Goal: Find specific page/section: Find specific page/section

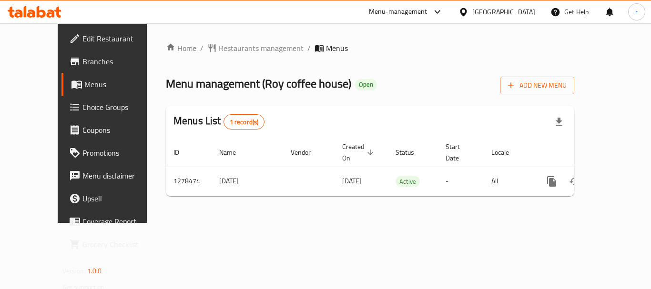
click at [82, 104] on span "Choice Groups" at bounding box center [120, 107] width 76 height 11
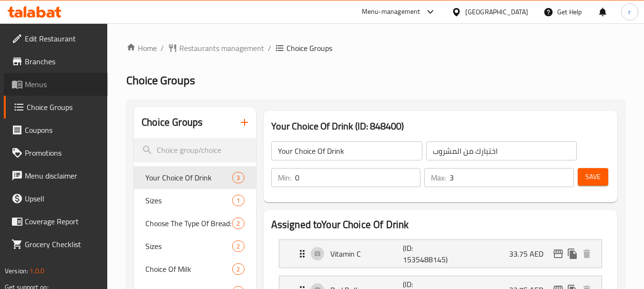
click at [54, 88] on span "Menus" at bounding box center [62, 84] width 75 height 11
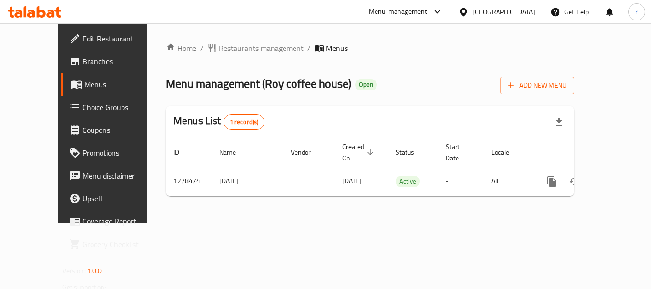
click at [82, 60] on span "Branches" at bounding box center [120, 61] width 76 height 11
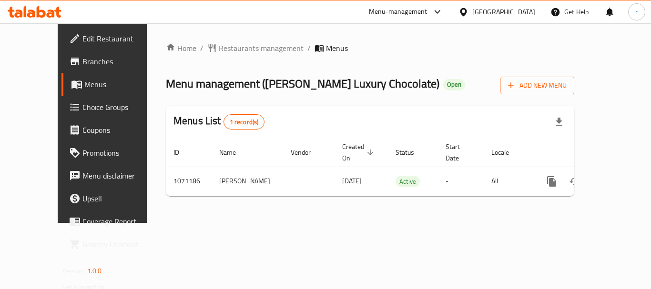
click at [527, 17] on div "[GEOGRAPHIC_DATA]" at bounding box center [503, 12] width 63 height 10
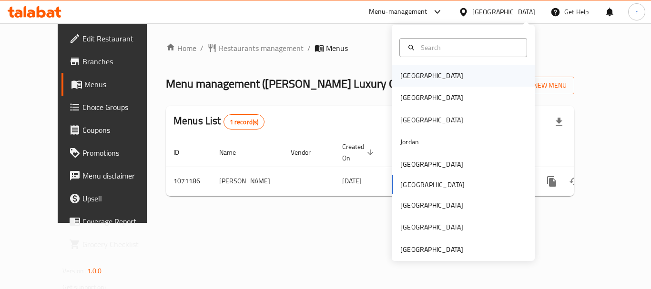
click at [405, 72] on div "[GEOGRAPHIC_DATA]" at bounding box center [431, 76] width 63 height 10
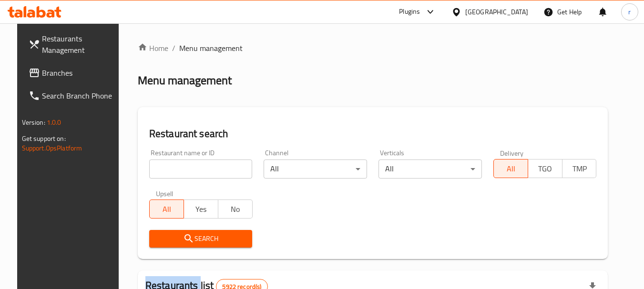
click at [42, 74] on span "Branches" at bounding box center [79, 72] width 75 height 11
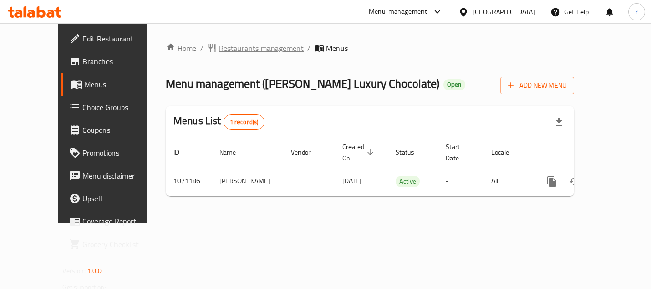
click at [237, 48] on span "Restaurants management" at bounding box center [261, 47] width 85 height 11
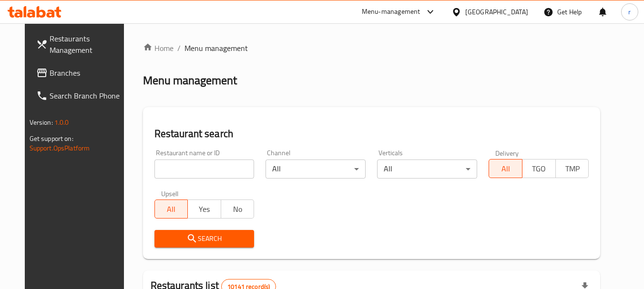
click at [190, 168] on input "search" at bounding box center [204, 169] width 100 height 19
paste input "663747"
type input "663747"
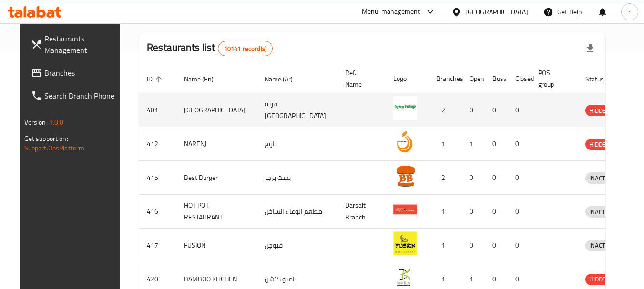
scroll to position [95, 0]
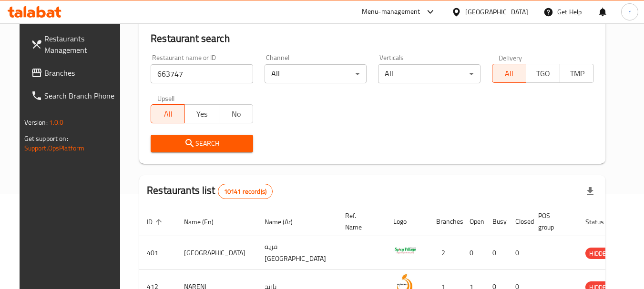
click at [189, 143] on span "Search" at bounding box center [201, 144] width 87 height 12
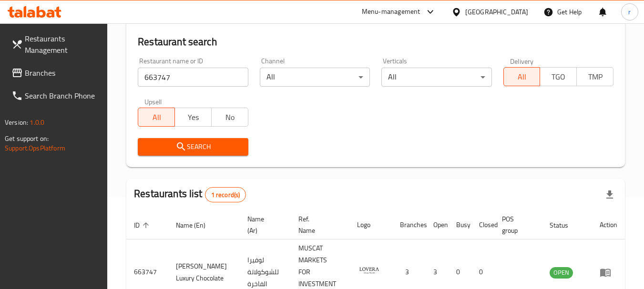
scroll to position [88, 0]
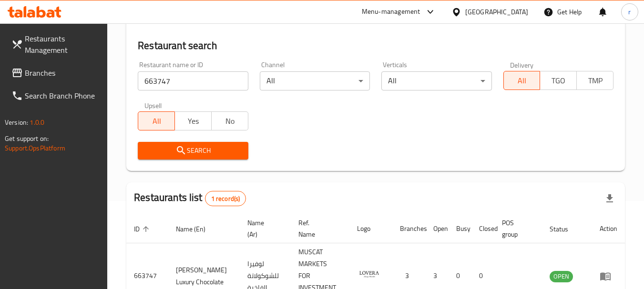
click at [513, 10] on div "Oman" at bounding box center [496, 12] width 63 height 10
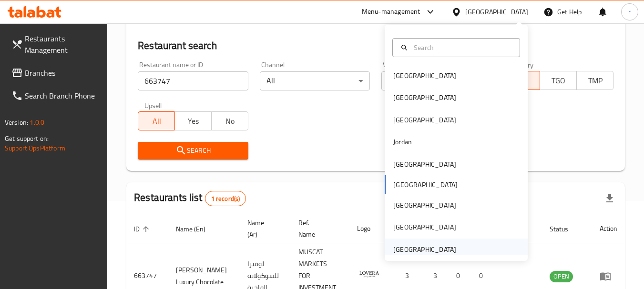
click at [420, 247] on div "[GEOGRAPHIC_DATA]" at bounding box center [424, 250] width 63 height 10
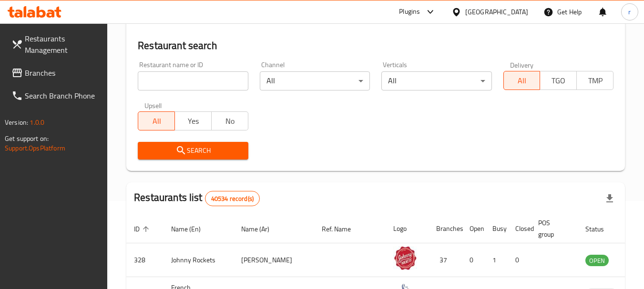
click at [14, 77] on icon at bounding box center [17, 73] width 10 height 9
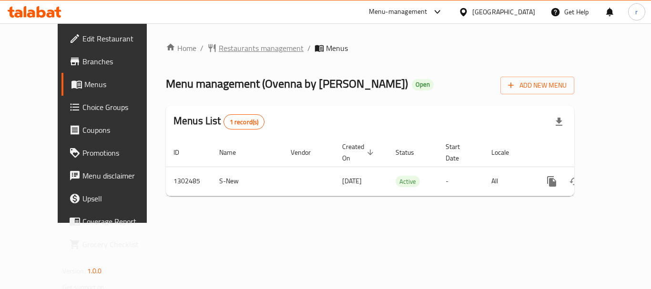
click at [244, 48] on span "Restaurants management" at bounding box center [261, 47] width 85 height 11
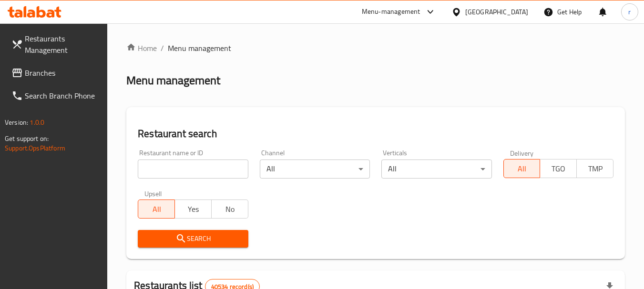
click at [178, 169] on input "search" at bounding box center [193, 169] width 110 height 19
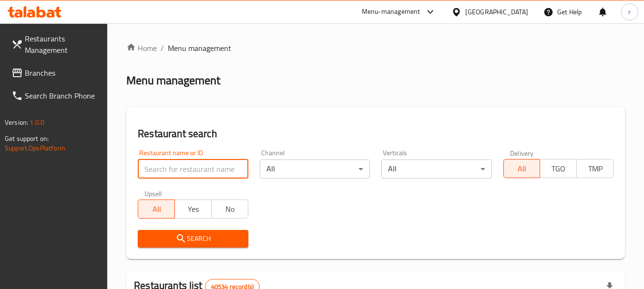
click at [178, 169] on input "search" at bounding box center [193, 169] width 110 height 19
paste input "702440"
type input "702440"
click at [163, 239] on span "Search" at bounding box center [192, 239] width 95 height 12
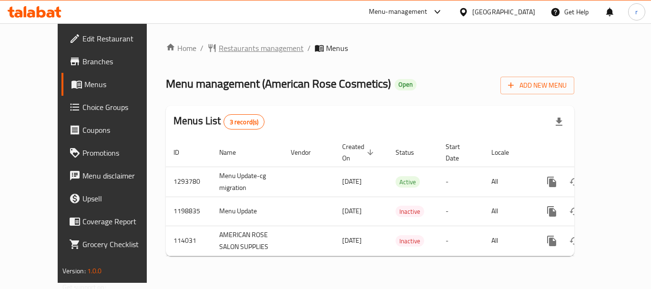
click at [238, 51] on span "Restaurants management" at bounding box center [261, 47] width 85 height 11
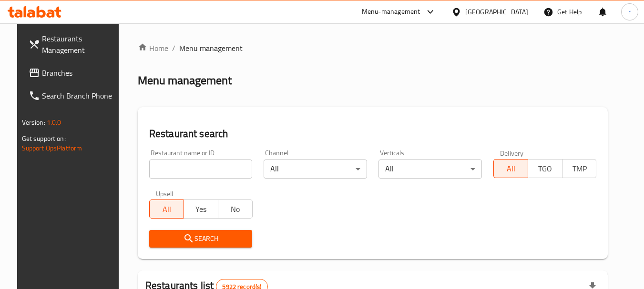
click at [195, 165] on input "search" at bounding box center [200, 169] width 103 height 19
paste input "605335"
type input "605335"
click at [220, 239] on span "Search" at bounding box center [201, 239] width 88 height 12
drag, startPoint x: 220, startPoint y: 239, endPoint x: 234, endPoint y: 188, distance: 52.4
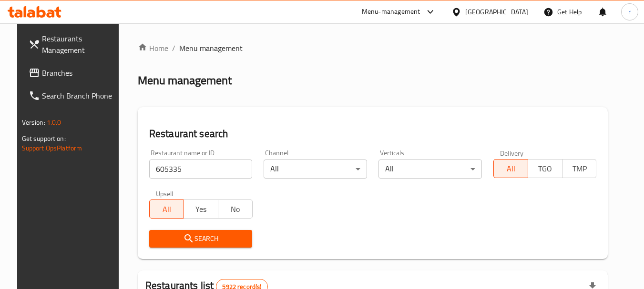
click at [222, 235] on div at bounding box center [322, 144] width 644 height 289
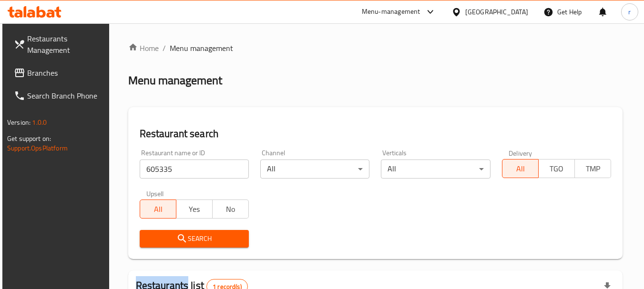
click at [512, 16] on div "[GEOGRAPHIC_DATA]" at bounding box center [496, 12] width 63 height 10
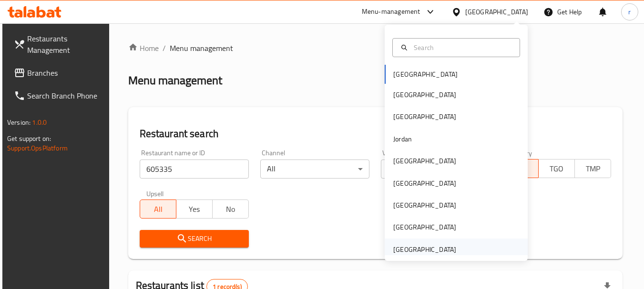
click at [426, 251] on div "[GEOGRAPHIC_DATA]" at bounding box center [424, 250] width 63 height 10
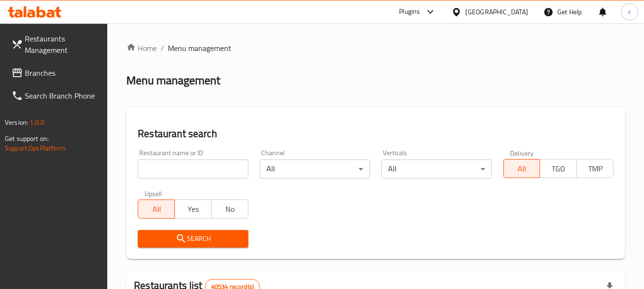
click at [41, 67] on span "Branches" at bounding box center [62, 72] width 75 height 11
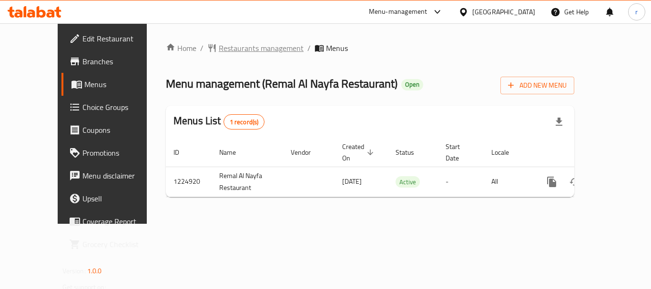
click at [219, 48] on span "Restaurants management" at bounding box center [261, 47] width 85 height 11
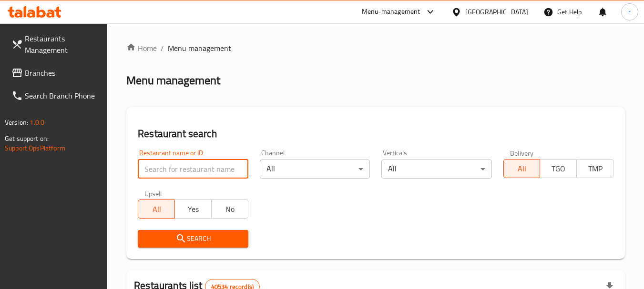
click at [203, 174] on input "search" at bounding box center [193, 169] width 110 height 19
paste input "675139"
type input "675139"
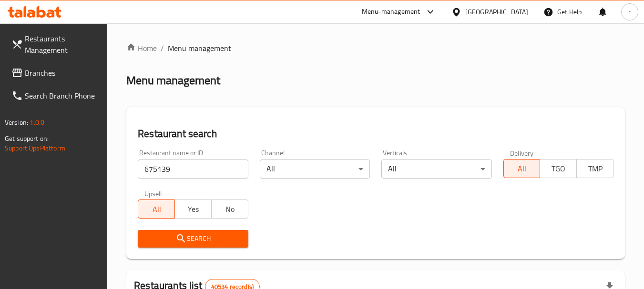
click at [189, 242] on span "Search" at bounding box center [192, 239] width 95 height 12
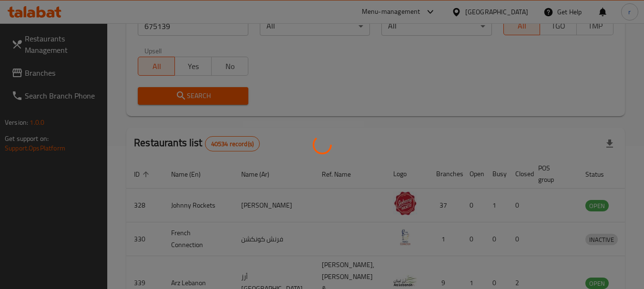
scroll to position [95, 0]
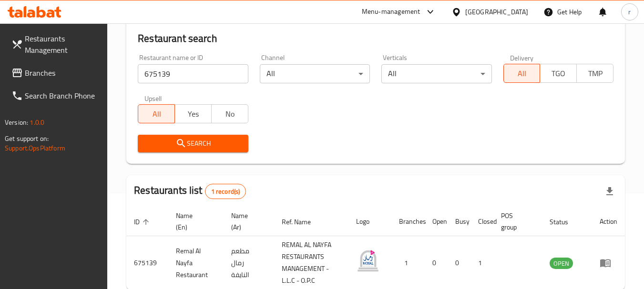
click at [53, 77] on span "Branches" at bounding box center [62, 72] width 75 height 11
drag, startPoint x: 53, startPoint y: 77, endPoint x: 105, endPoint y: 70, distance: 52.0
click at [53, 77] on span "Branches" at bounding box center [62, 72] width 75 height 11
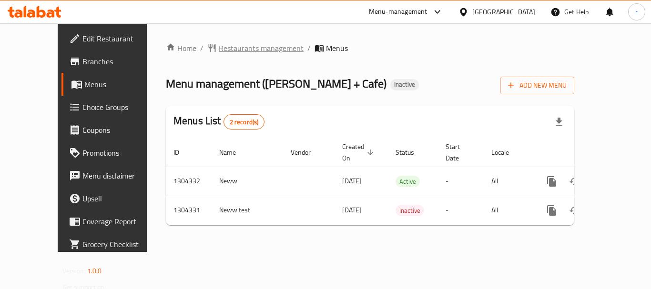
click at [226, 50] on span "Restaurants management" at bounding box center [261, 47] width 85 height 11
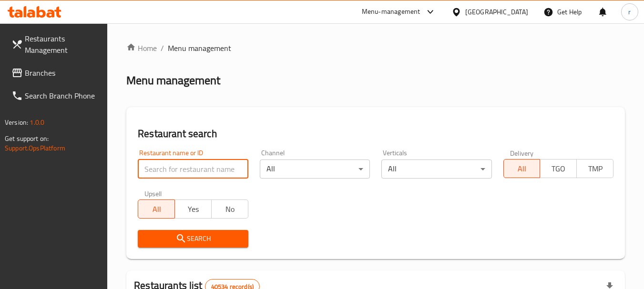
click at [174, 169] on input "search" at bounding box center [193, 169] width 110 height 19
paste input "703128"
type input "703128"
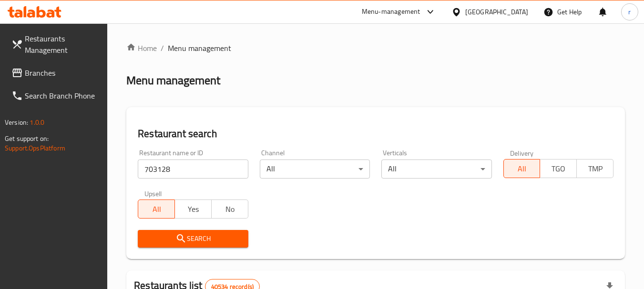
click at [196, 235] on span "Search" at bounding box center [192, 239] width 95 height 12
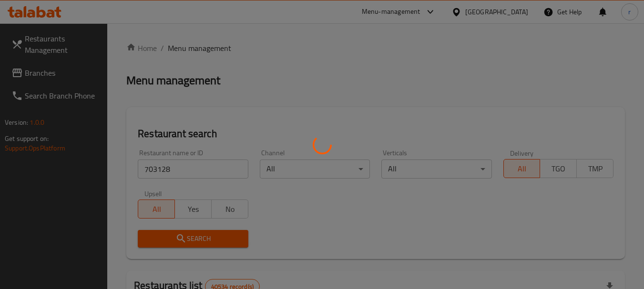
click at [196, 235] on div at bounding box center [322, 144] width 644 height 289
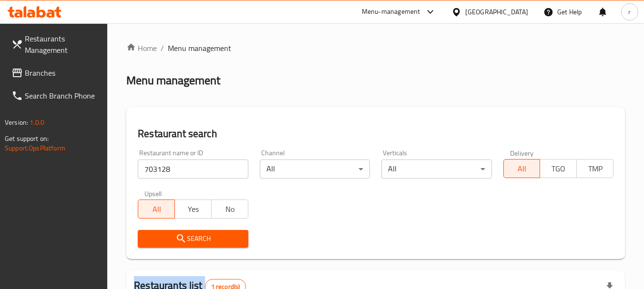
scroll to position [136, 0]
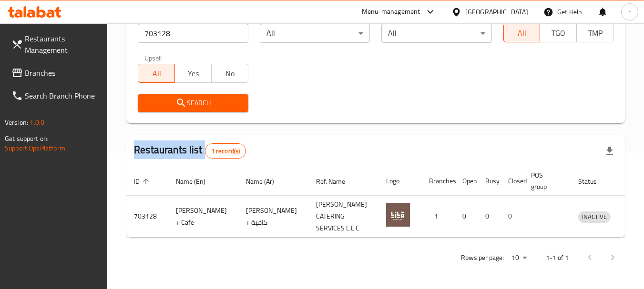
click at [175, 36] on input "703128" at bounding box center [193, 33] width 110 height 19
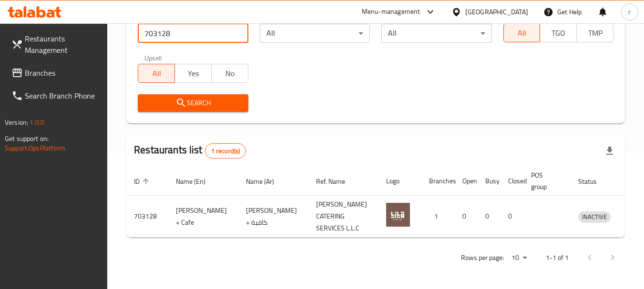
click at [175, 36] on input "703128" at bounding box center [193, 33] width 110 height 19
click at [59, 77] on span "Branches" at bounding box center [62, 72] width 75 height 11
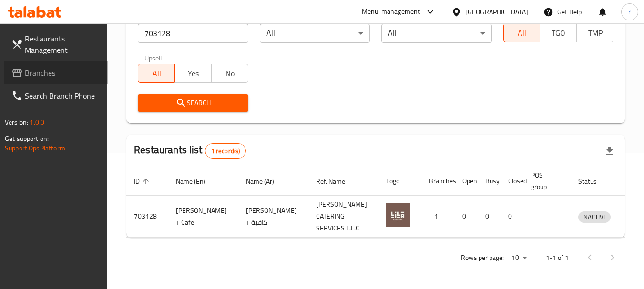
click at [59, 77] on span "Branches" at bounding box center [62, 72] width 75 height 11
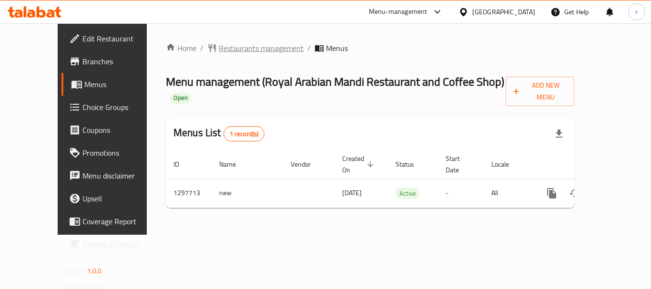
click at [235, 48] on span "Restaurants management" at bounding box center [261, 47] width 85 height 11
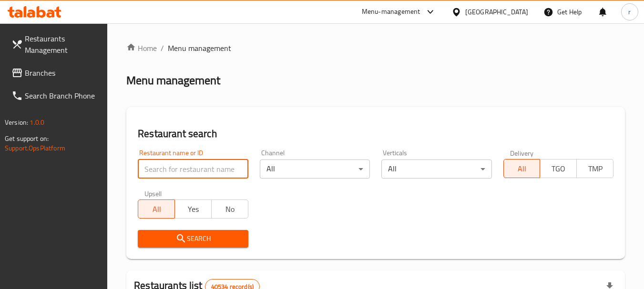
click at [195, 164] on input "search" at bounding box center [193, 169] width 110 height 19
paste input "700549"
type input "700549"
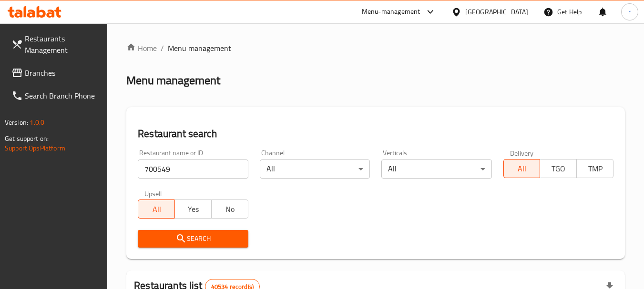
click at [198, 239] on span "Search" at bounding box center [192, 239] width 95 height 12
click at [23, 71] on span at bounding box center [17, 72] width 13 height 11
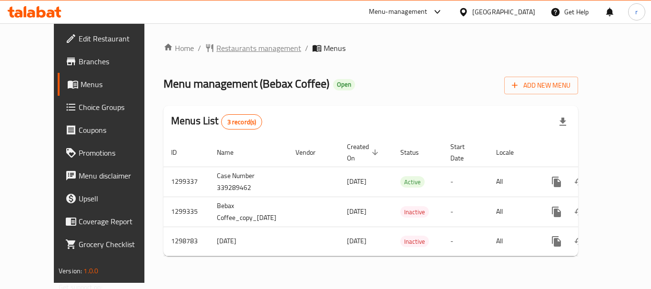
click at [223, 49] on span "Restaurants management" at bounding box center [258, 47] width 85 height 11
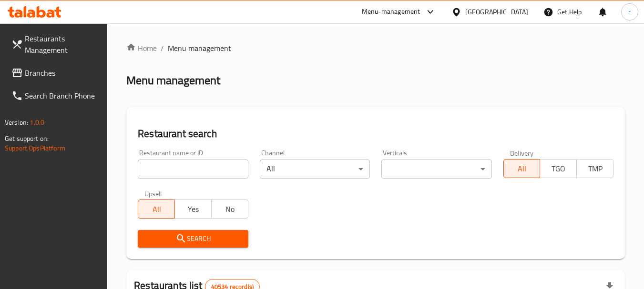
click at [193, 162] on input "search" at bounding box center [193, 169] width 110 height 19
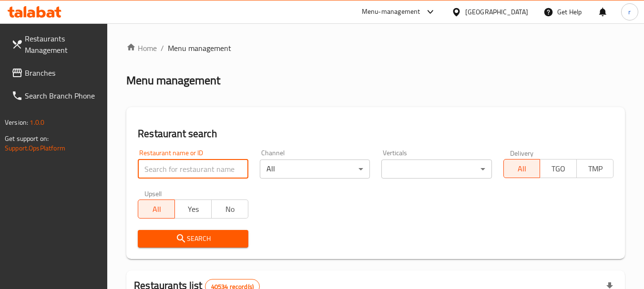
paste input "701094"
type input "701094"
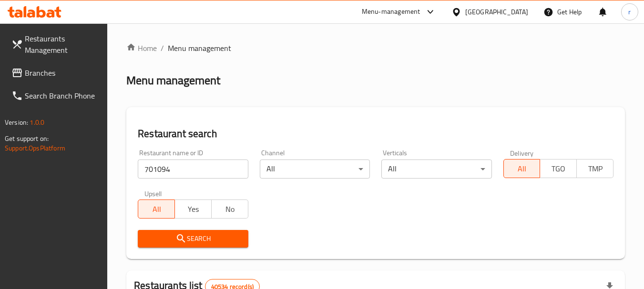
click at [204, 241] on span "Search" at bounding box center [192, 239] width 95 height 12
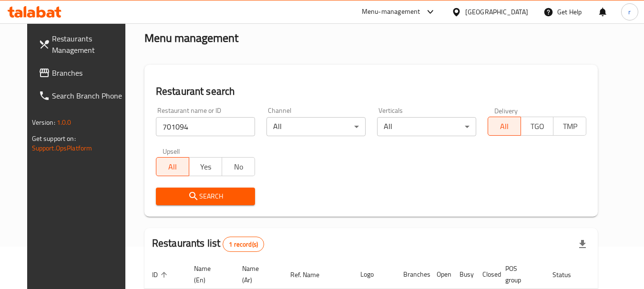
scroll to position [95, 0]
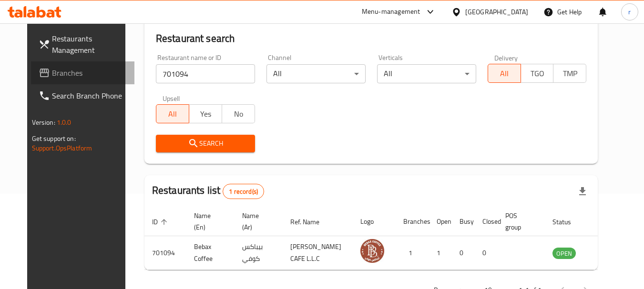
click at [52, 77] on span "Branches" at bounding box center [89, 72] width 75 height 11
